Goal: Task Accomplishment & Management: Find specific page/section

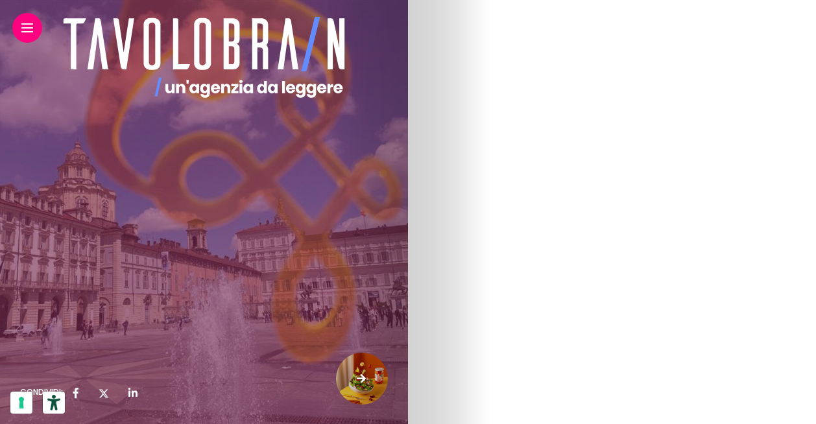
scroll to position [4255, 0]
click at [30, 30] on link at bounding box center [27, 28] width 12 height 8
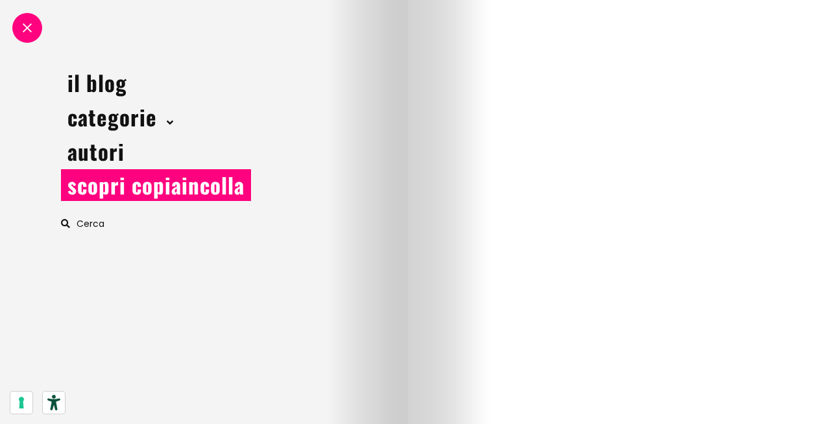
click at [134, 195] on link "scopri copiaincolla" at bounding box center [156, 185] width 190 height 32
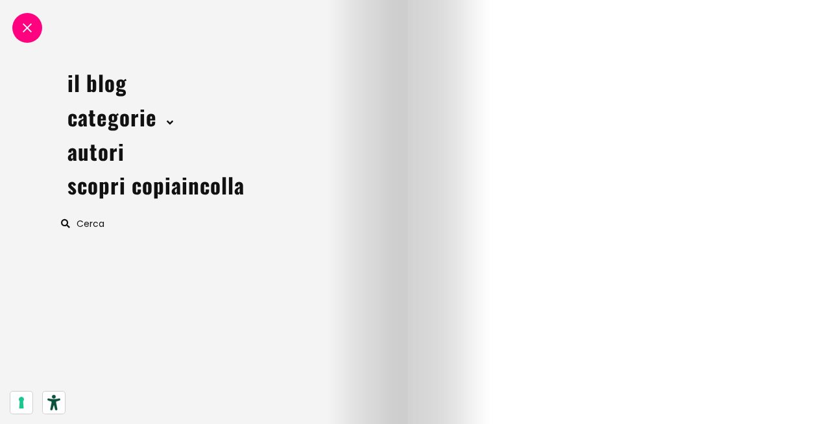
scroll to position [3488, 0]
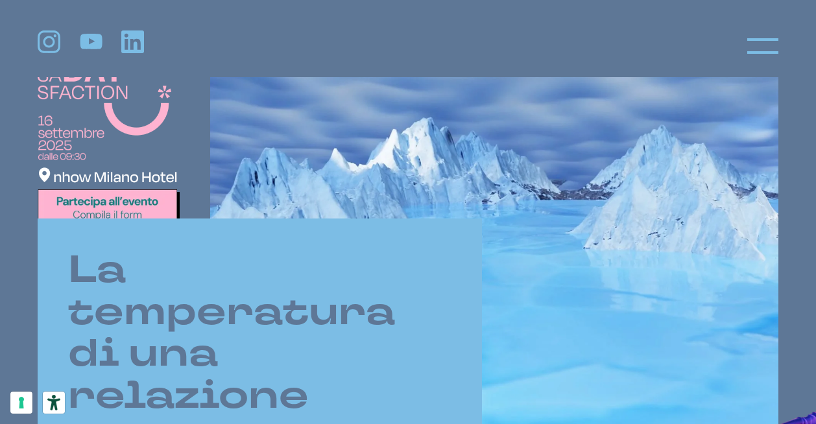
scroll to position [345, 0]
click at [121, 207] on img at bounding box center [109, 144] width 142 height 167
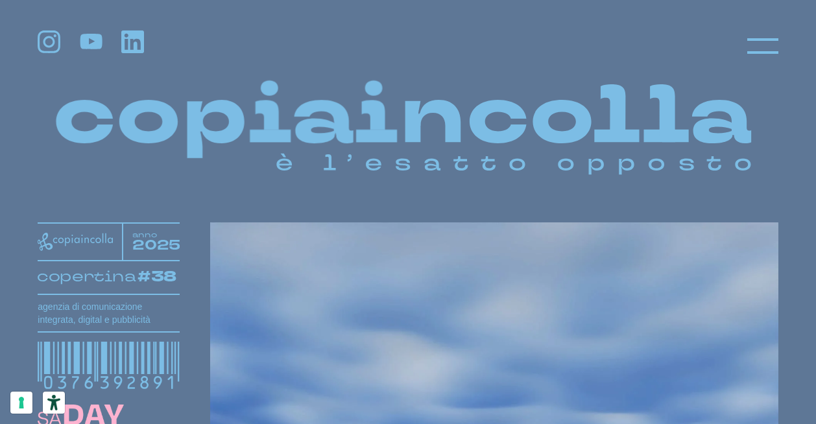
scroll to position [0, 0]
click at [752, 26] on header at bounding box center [408, 38] width 816 height 77
click at [770, 60] on icon at bounding box center [762, 45] width 31 height 31
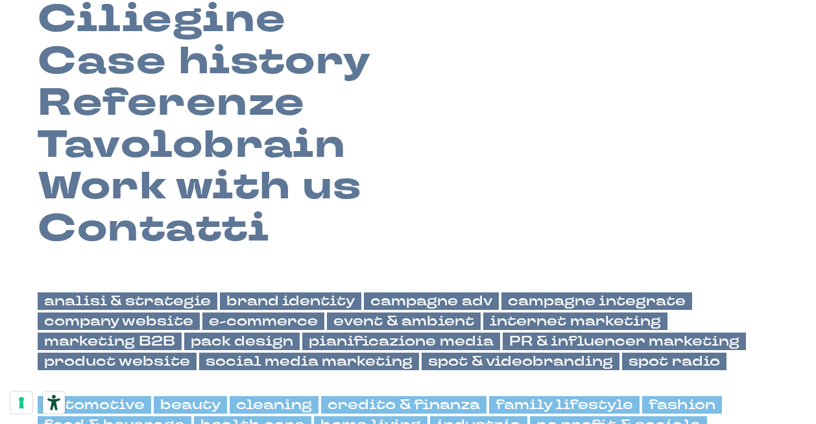
scroll to position [238, 0]
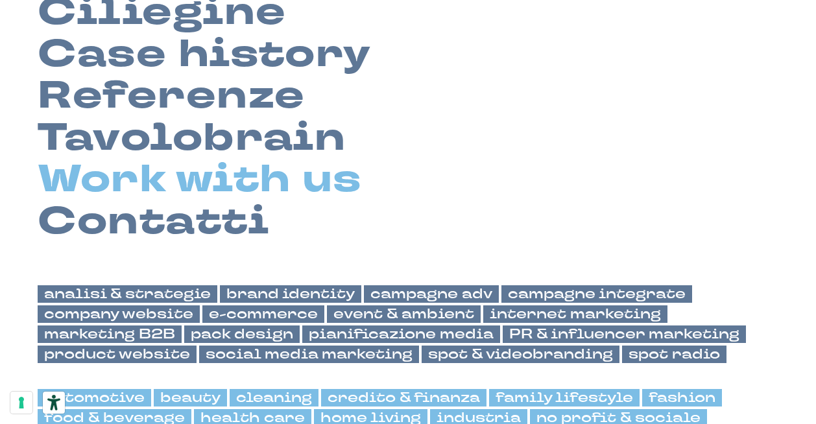
click at [229, 178] on link "Work with us" at bounding box center [200, 180] width 324 height 42
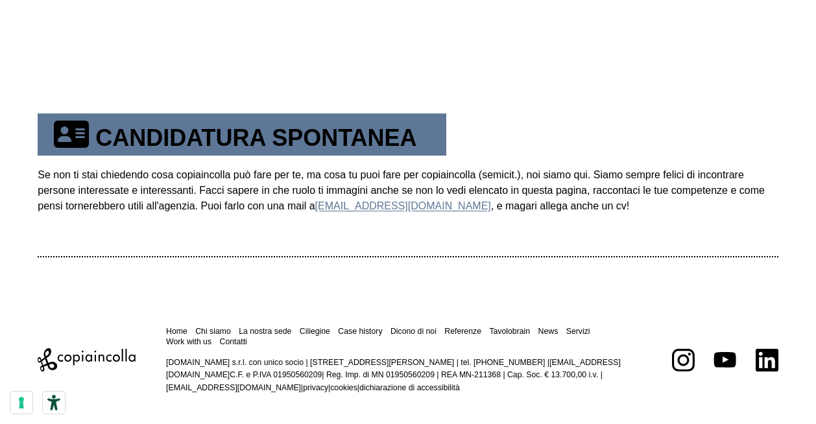
scroll to position [672, 0]
